Goal: Transaction & Acquisition: Obtain resource

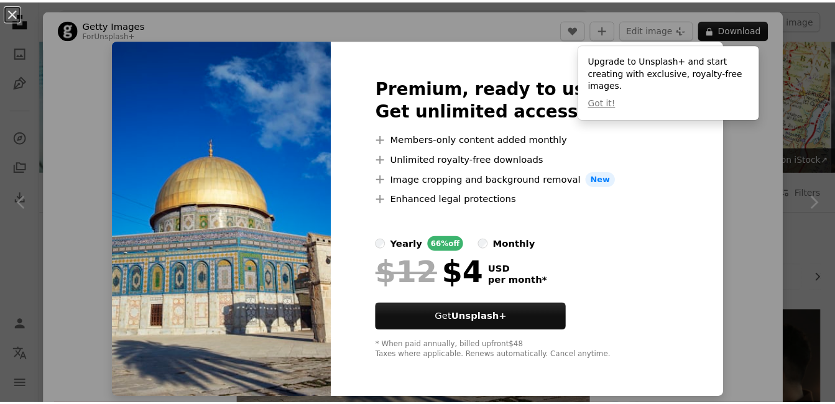
scroll to position [1044, 0]
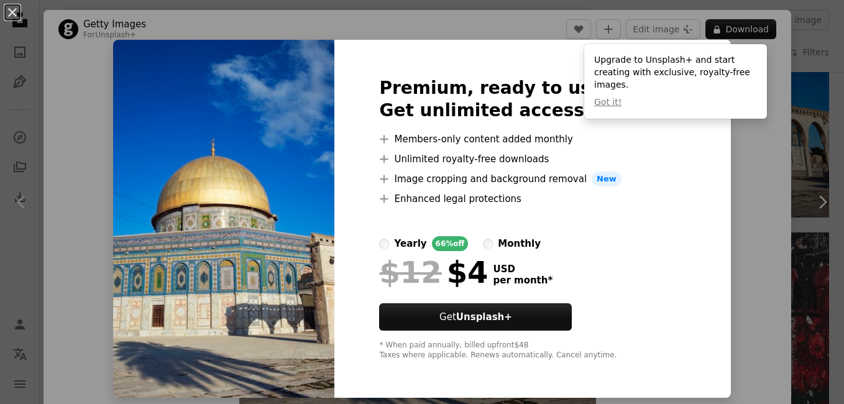
click at [717, 25] on div "An X shape Premium, ready to use images. Get unlimited access. A plus sign Memb…" at bounding box center [422, 202] width 844 height 404
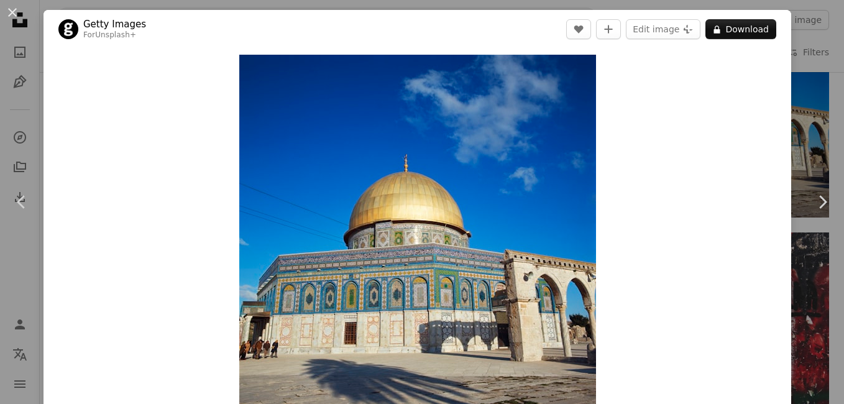
click at [717, 25] on button "A lock Download" at bounding box center [741, 29] width 71 height 20
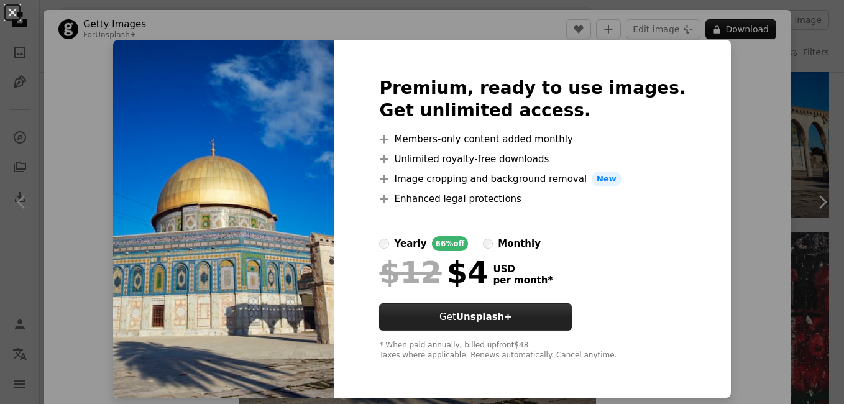
click at [487, 321] on strong "Unsplash+" at bounding box center [484, 316] width 56 height 11
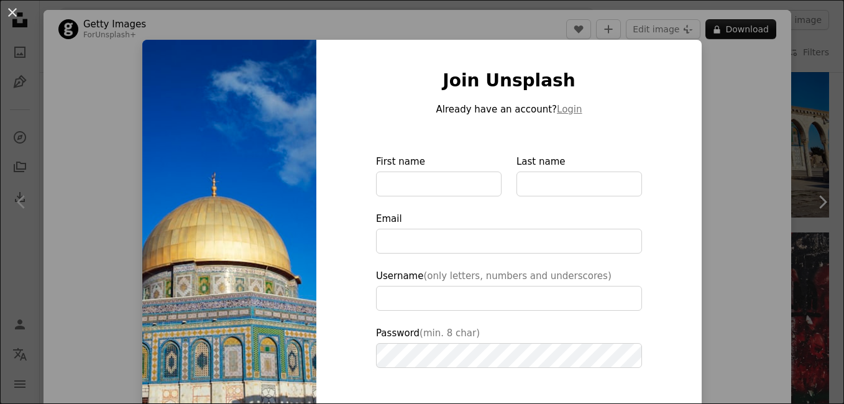
click at [0, 211] on html "Unsplash logo Unsplash Home A photo Pen Tool A compass A stack of folders Downl…" at bounding box center [422, 322] width 844 height 2732
click at [24, 202] on div "An X shape Join Unsplash Already have an account? Login First name Last name Em…" at bounding box center [422, 202] width 844 height 404
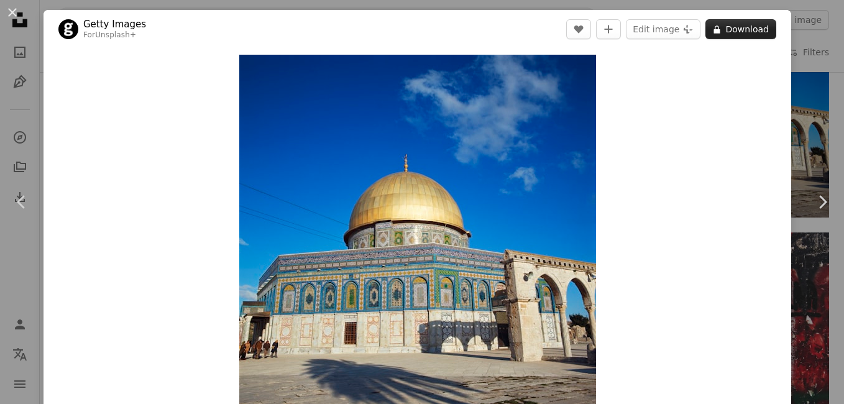
click at [731, 24] on button "A lock Download" at bounding box center [741, 29] width 71 height 20
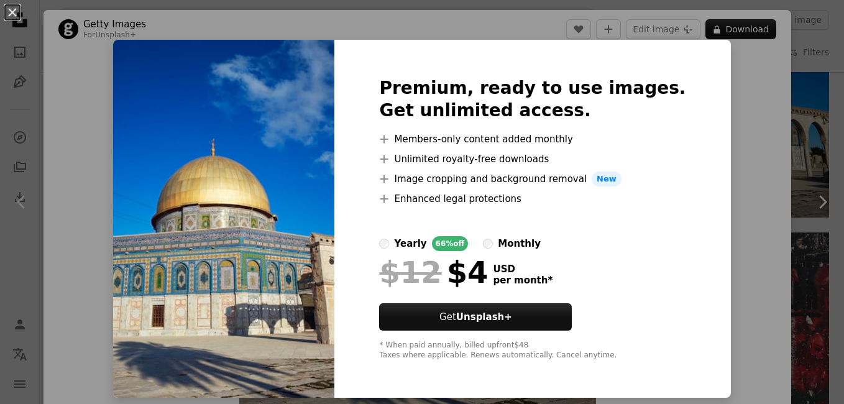
click at [467, 143] on li "A plus sign Members-only content added monthly" at bounding box center [532, 139] width 306 height 15
click at [471, 159] on li "A plus sign Unlimited royalty-free downloads" at bounding box center [532, 159] width 306 height 15
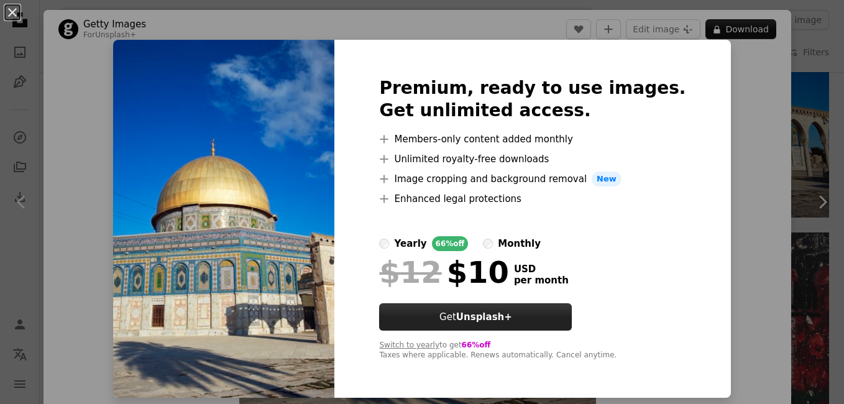
click at [485, 323] on strong "Unsplash+" at bounding box center [484, 316] width 56 height 11
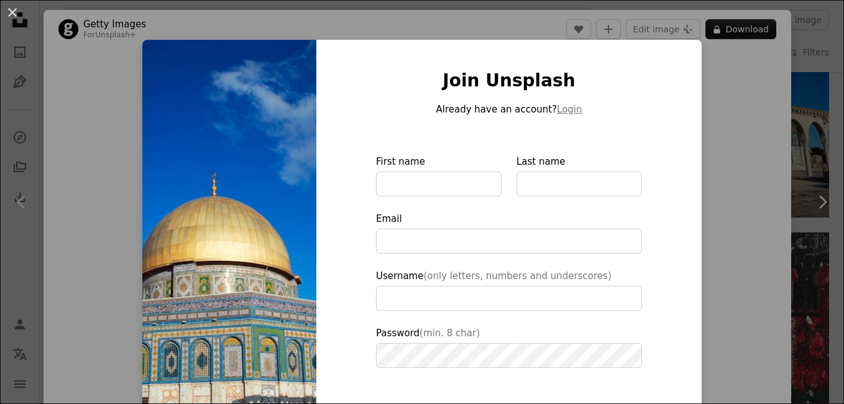
click at [67, 175] on div "An X shape Join Unsplash Already have an account? Login First name Last name Em…" at bounding box center [422, 202] width 844 height 404
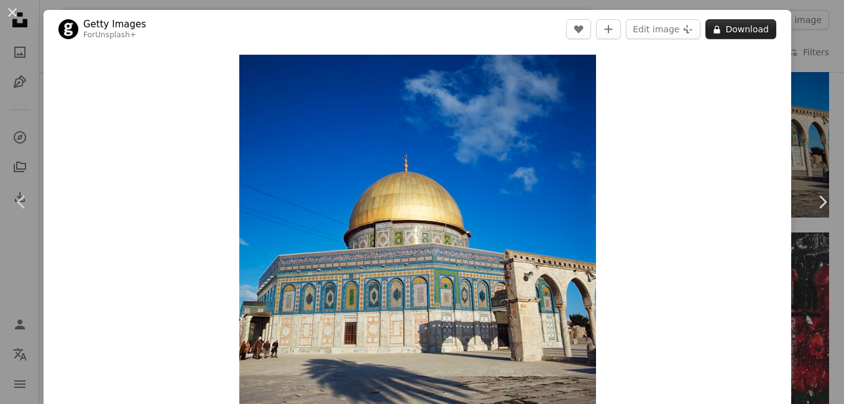
click at [727, 25] on button "A lock Download" at bounding box center [741, 29] width 71 height 20
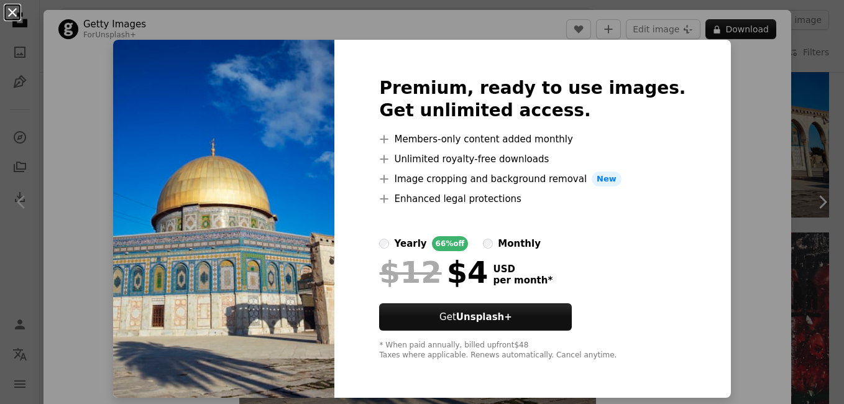
click at [14, 8] on button "An X shape" at bounding box center [12, 12] width 15 height 15
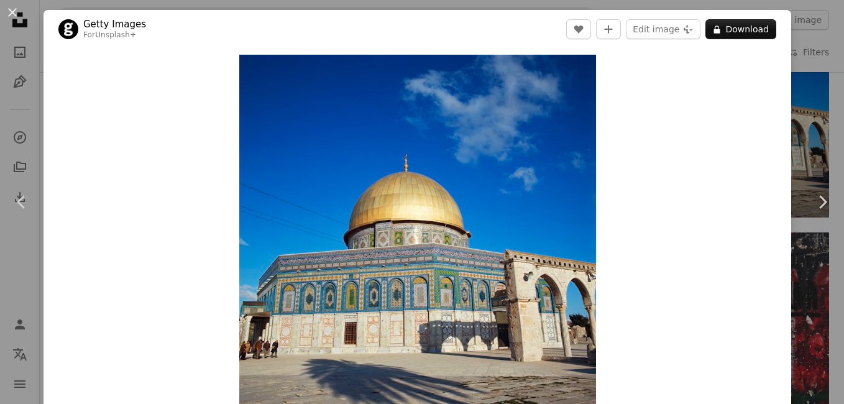
click at [14, 8] on button "An X shape" at bounding box center [12, 12] width 15 height 15
